Goal: Check status: Check status

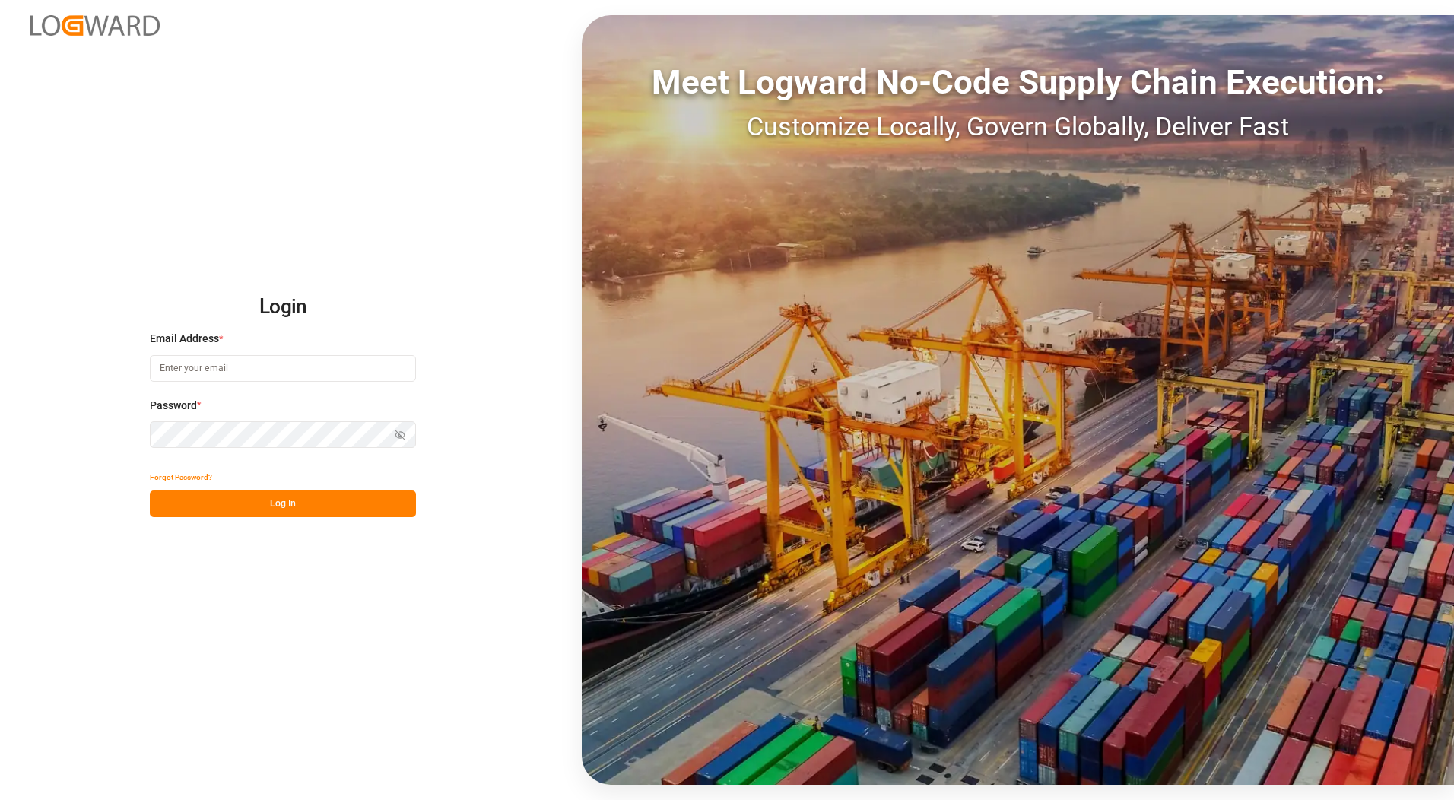
click at [302, 375] on input at bounding box center [283, 368] width 266 height 27
type input "[PERSON_NAME][EMAIL_ADDRESS][PERSON_NAME][DOMAIN_NAME]"
click at [399, 430] on icon "button" at bounding box center [400, 435] width 11 height 11
click at [384, 421] on button "Show password" at bounding box center [400, 434] width 32 height 27
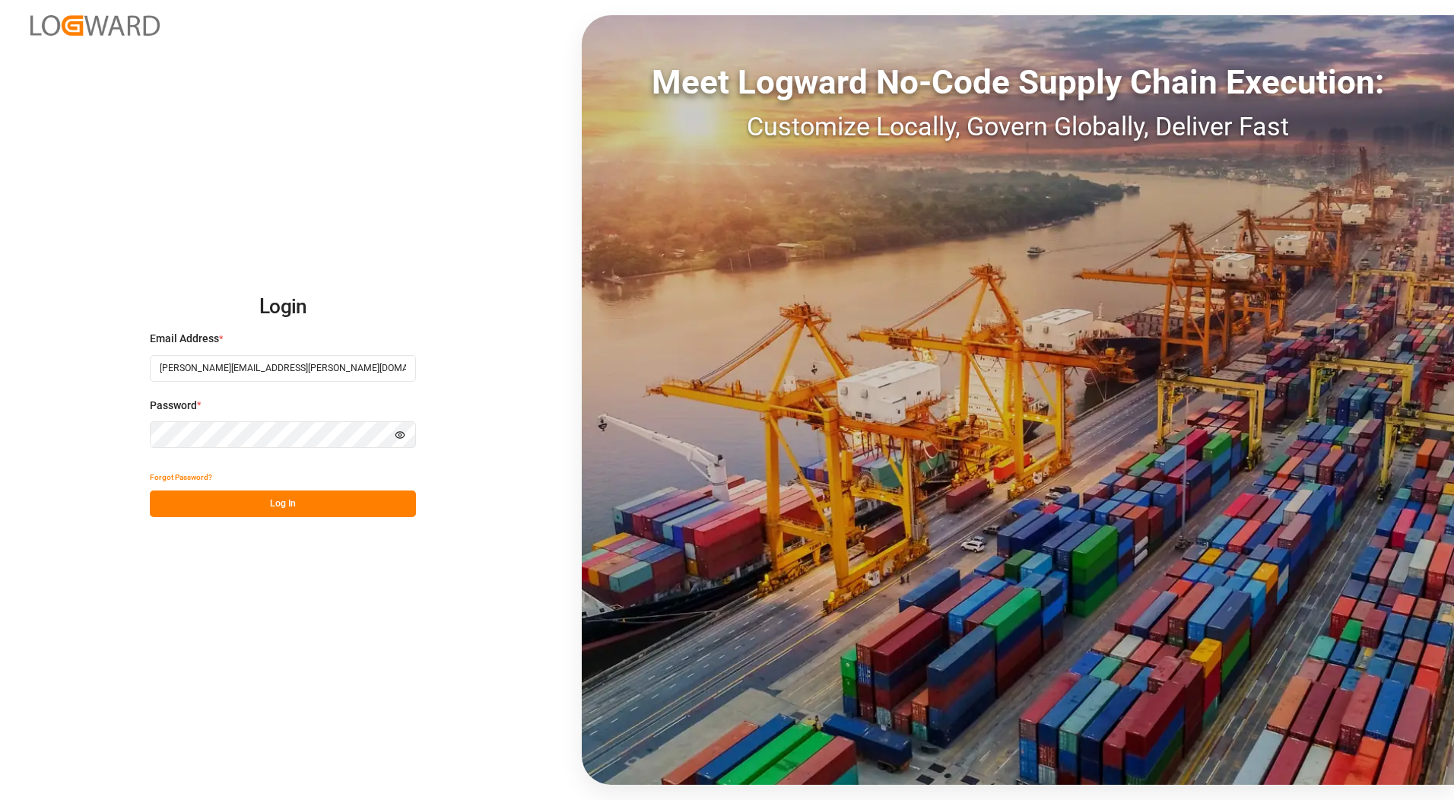
click at [81, 429] on div "Login Email Address * [PERSON_NAME][EMAIL_ADDRESS][PERSON_NAME][DOMAIN_NAME] Pa…" at bounding box center [727, 400] width 1454 height 800
click at [399, 436] on circle "button" at bounding box center [400, 434] width 3 height 3
click at [130, 427] on div "Login Email Address * [PERSON_NAME][EMAIL_ADDRESS][PERSON_NAME][DOMAIN_NAME] Pa…" at bounding box center [727, 400] width 1454 height 800
click at [271, 508] on button "Log In" at bounding box center [283, 503] width 266 height 27
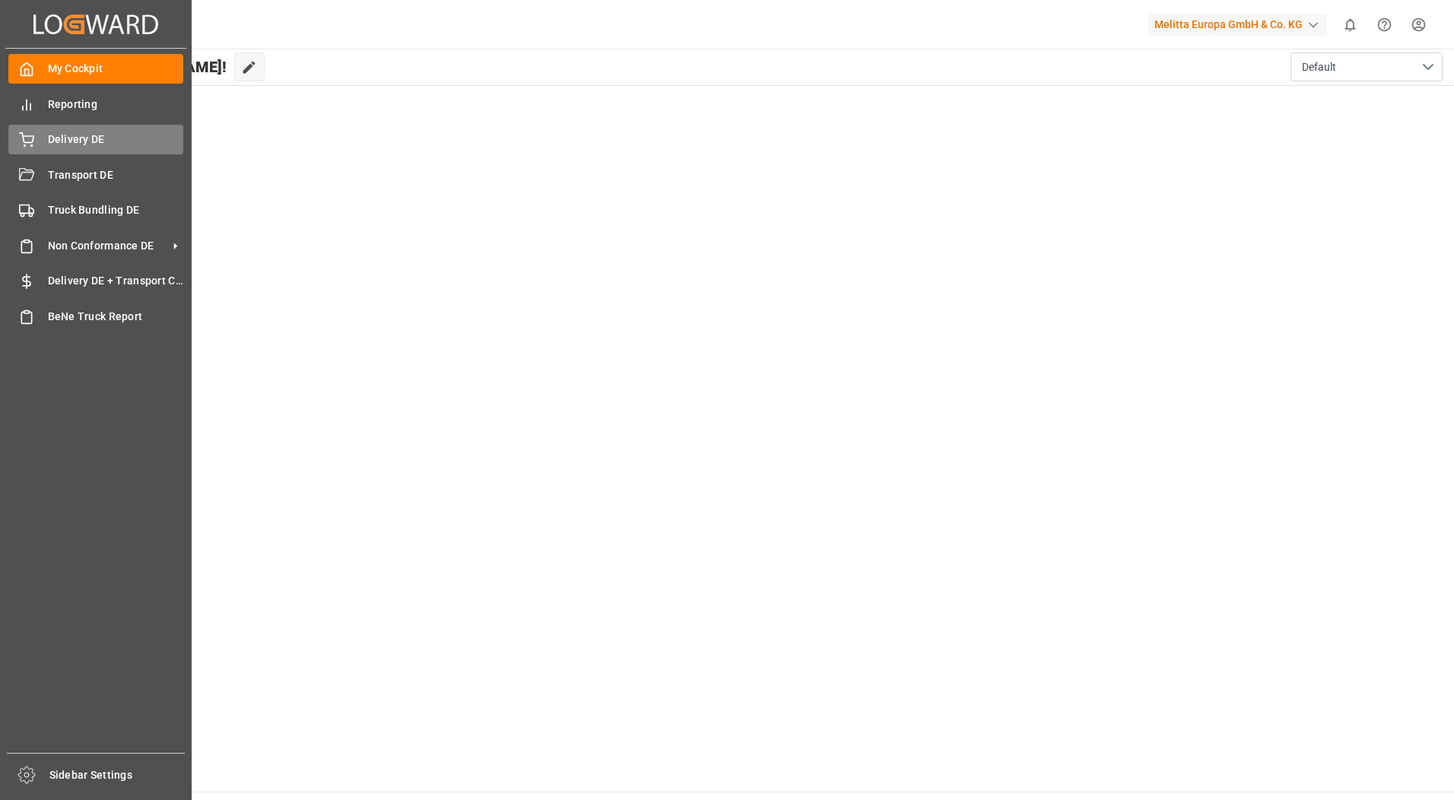
click at [48, 141] on span "Delivery DE" at bounding box center [116, 140] width 136 height 16
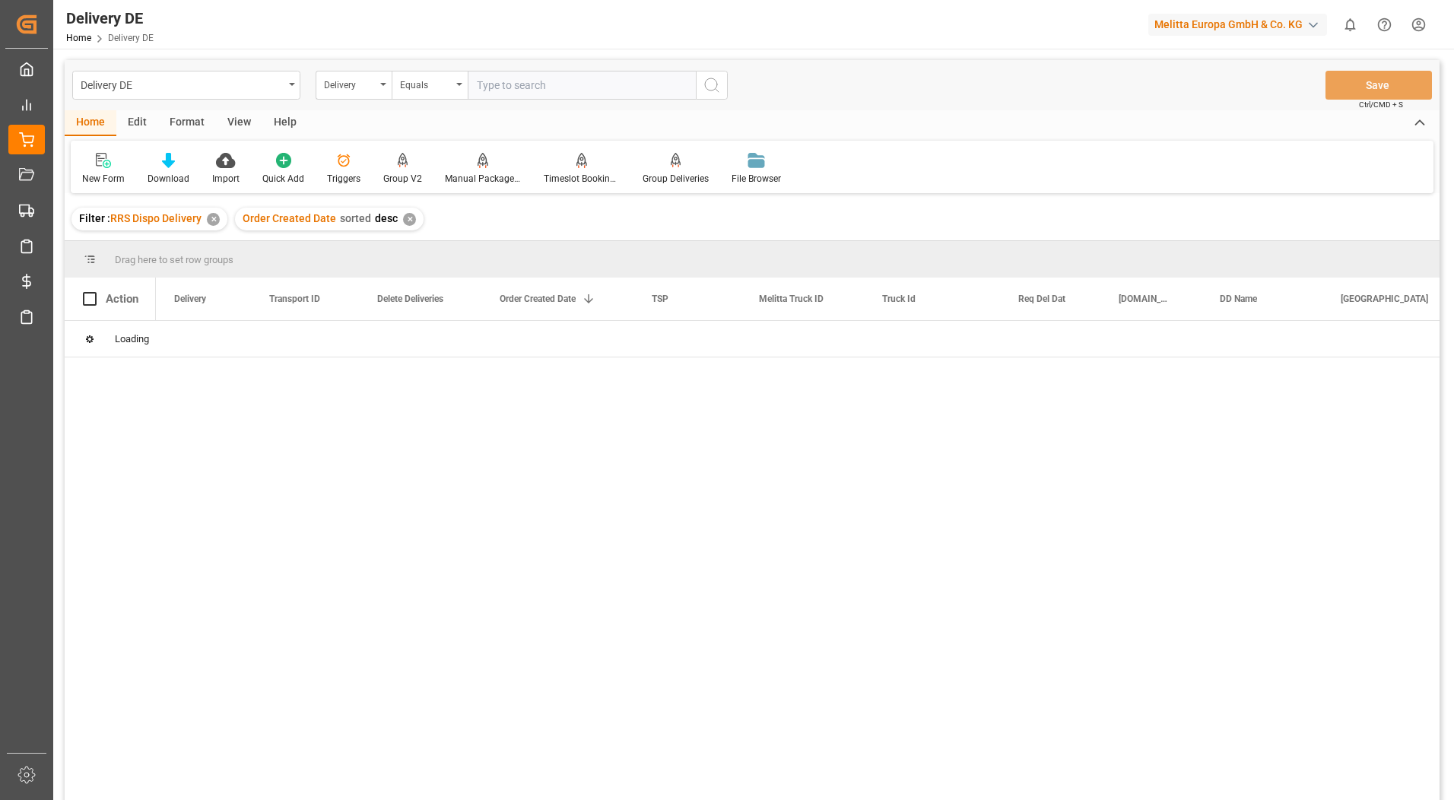
click at [519, 84] on input "text" at bounding box center [582, 85] width 228 height 29
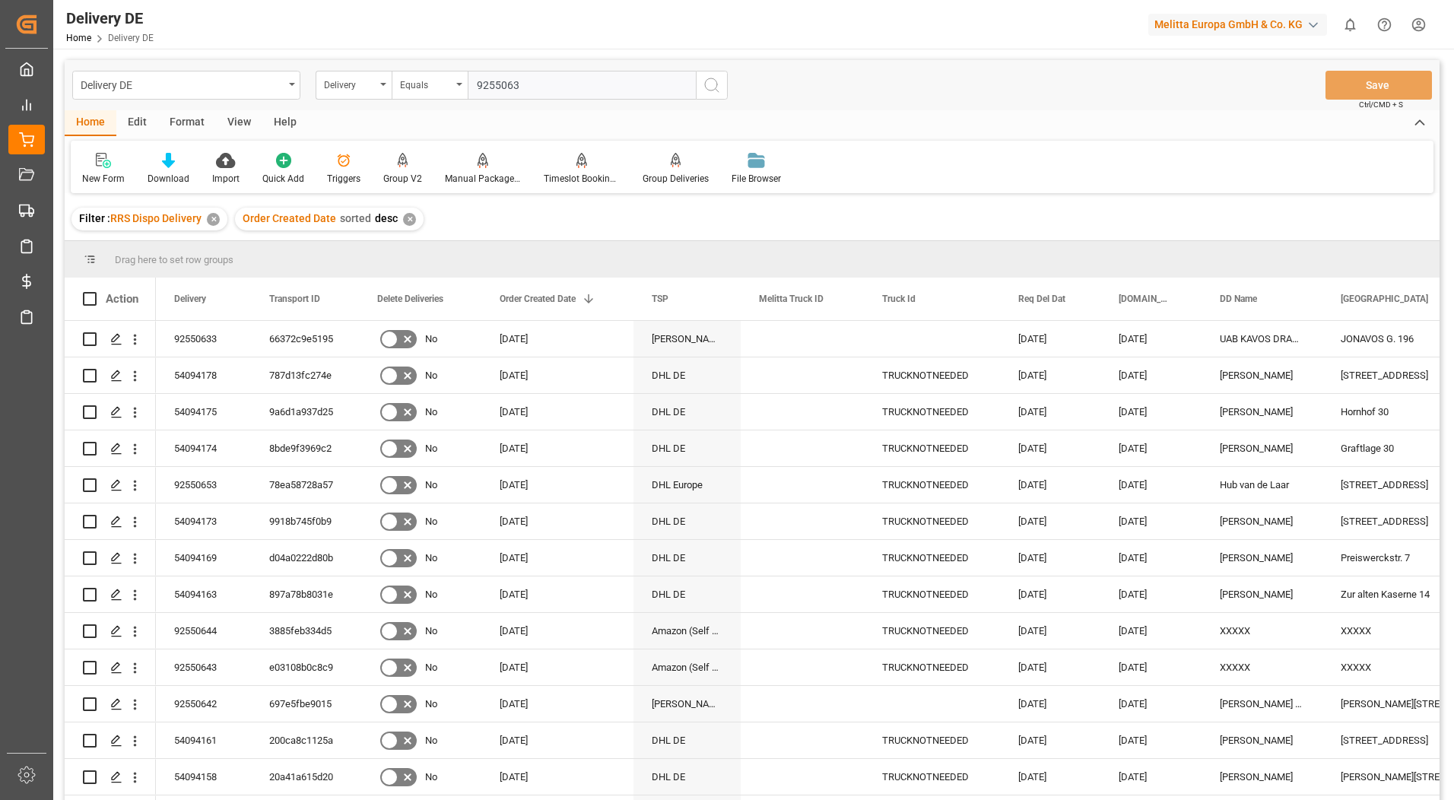
type input "92550633"
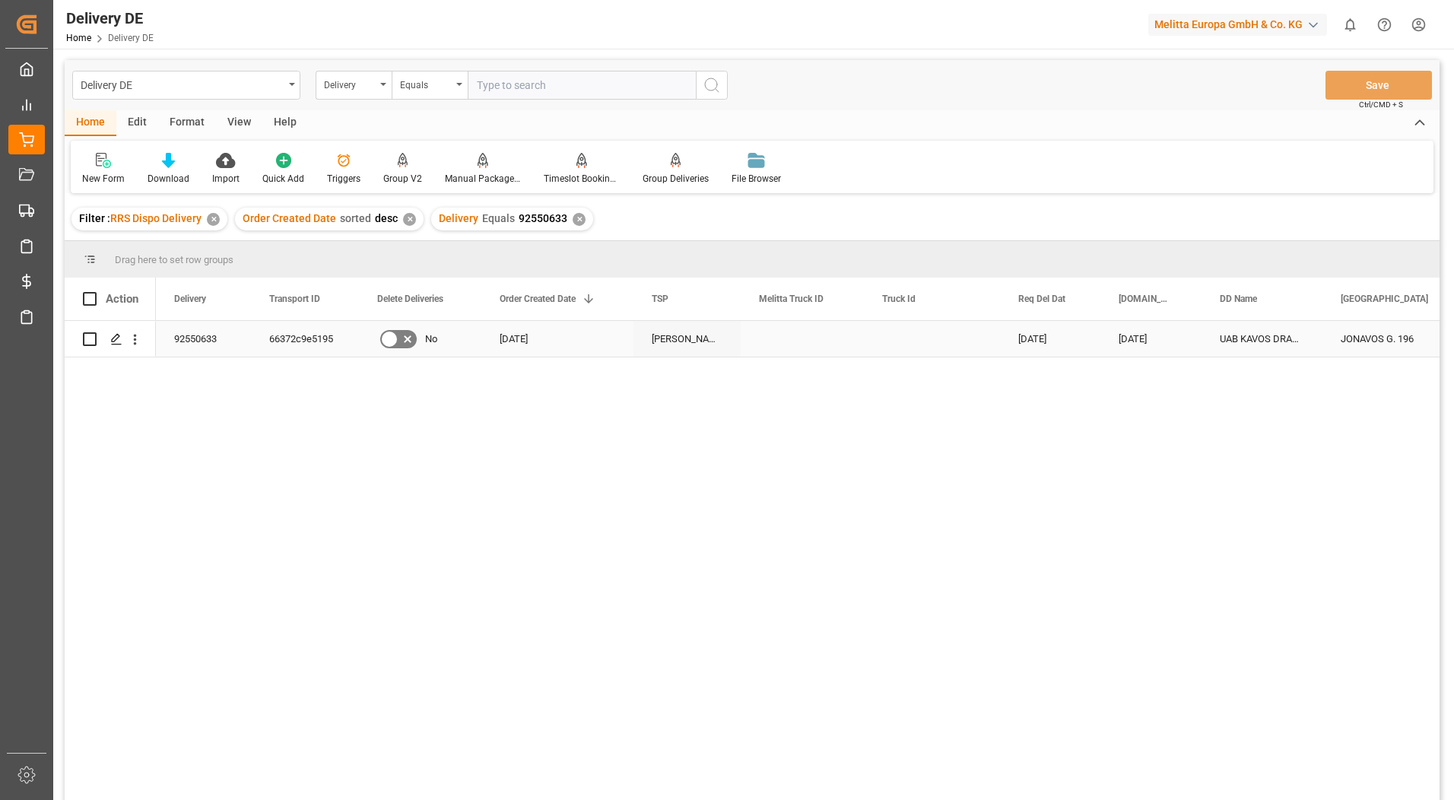
click at [220, 329] on div "92550633" at bounding box center [203, 339] width 95 height 36
click at [285, 339] on div "66372c9e5195" at bounding box center [305, 339] width 108 height 36
click at [206, 337] on div "92550633" at bounding box center [203, 339] width 95 height 36
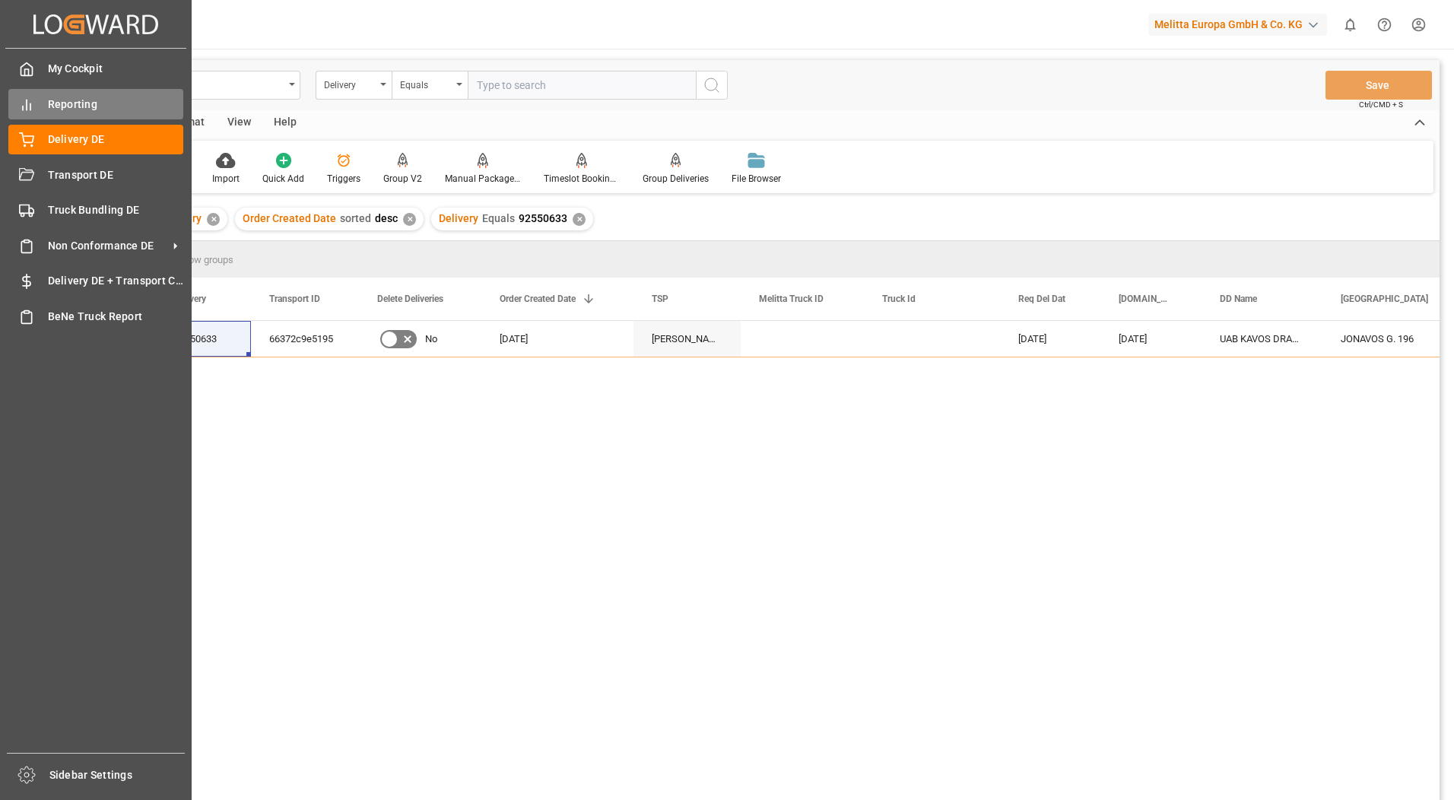
click at [45, 108] on div "Reporting Reporting" at bounding box center [95, 104] width 175 height 30
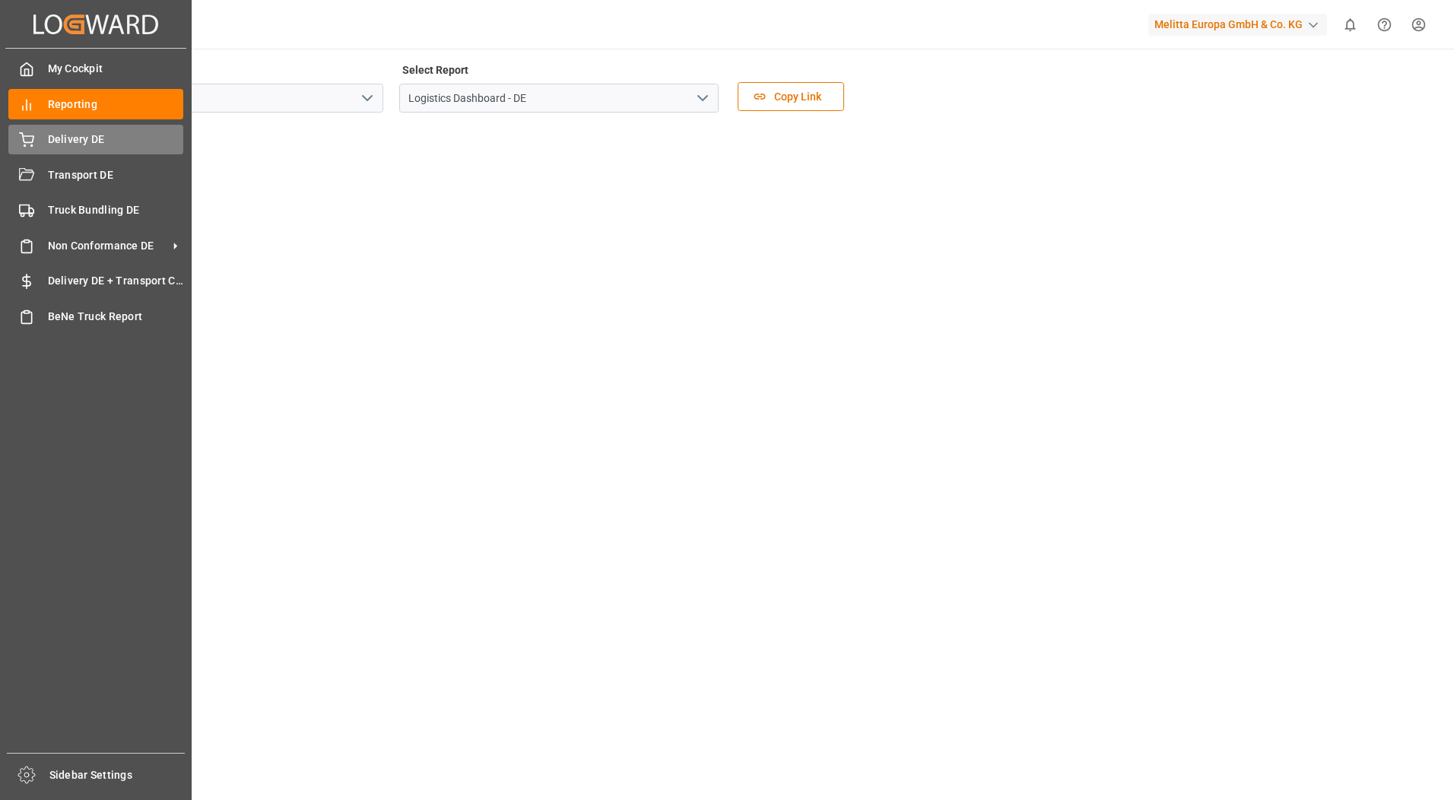
click at [28, 148] on icon at bounding box center [26, 139] width 15 height 15
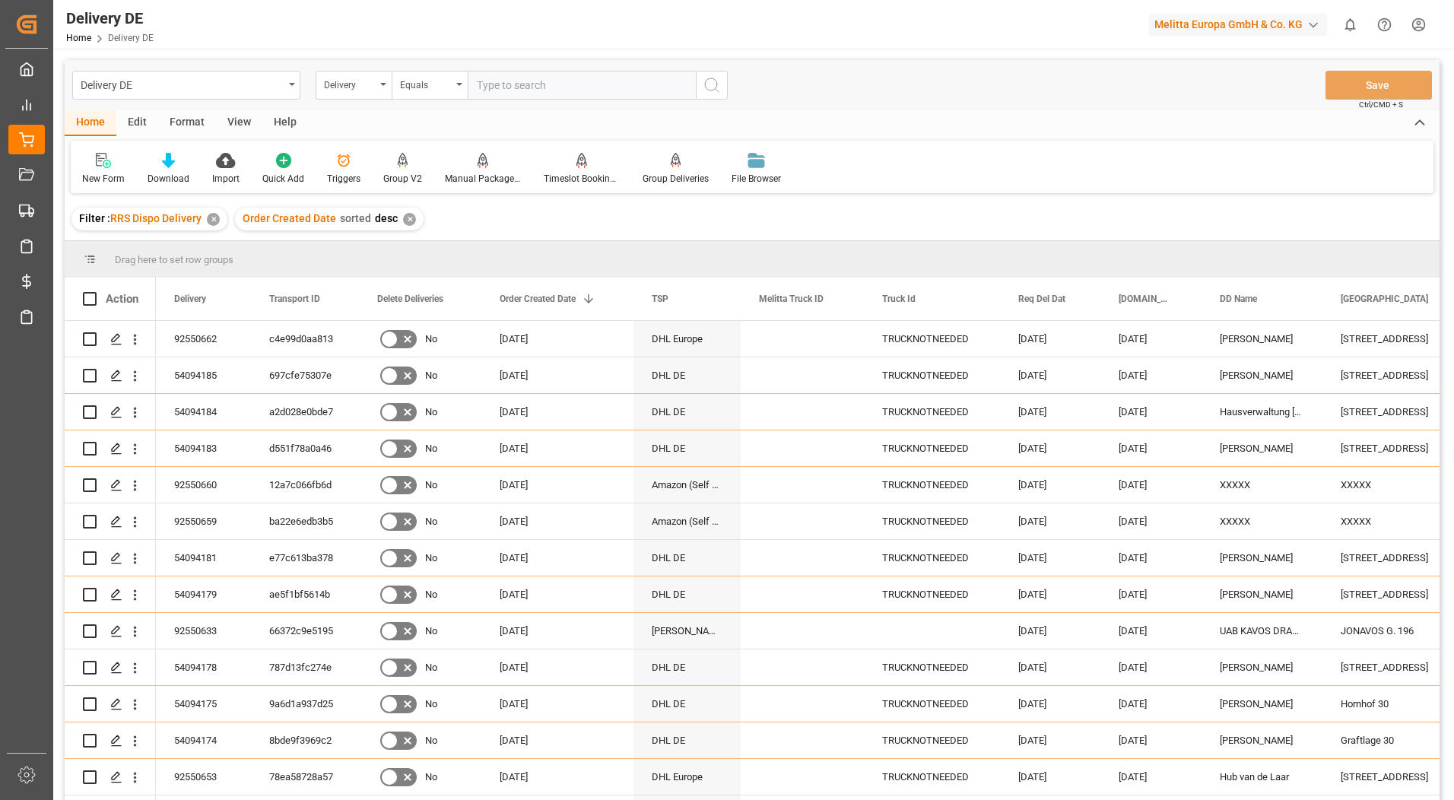
click at [1422, 27] on html "Created by potrace 1.15, written by [PERSON_NAME] [DATE]-[DATE] Created by potr…" at bounding box center [727, 400] width 1454 height 800
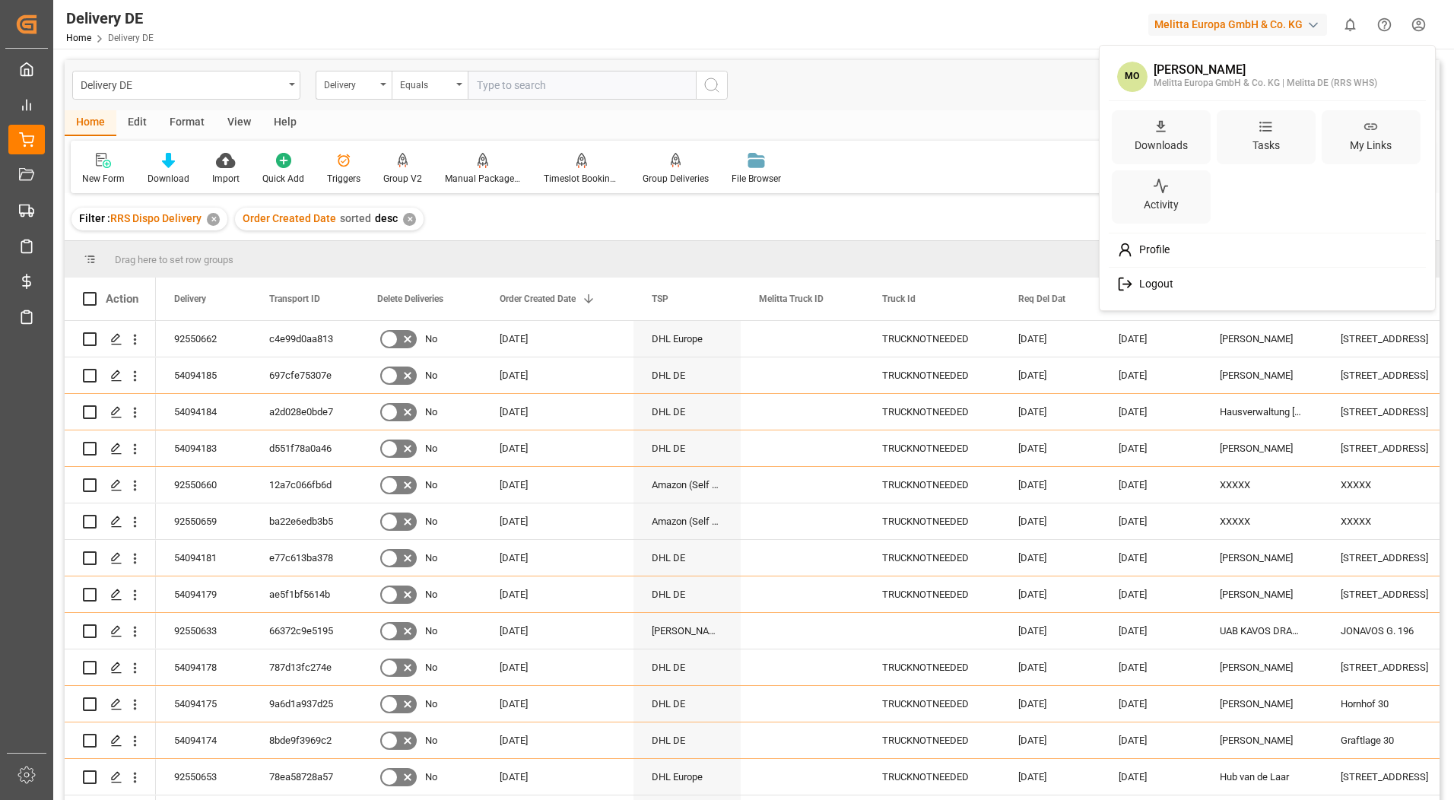
click at [1140, 293] on div "Logout" at bounding box center [1268, 284] width 312 height 28
